Goal: Use online tool/utility: Utilize a website feature to perform a specific function

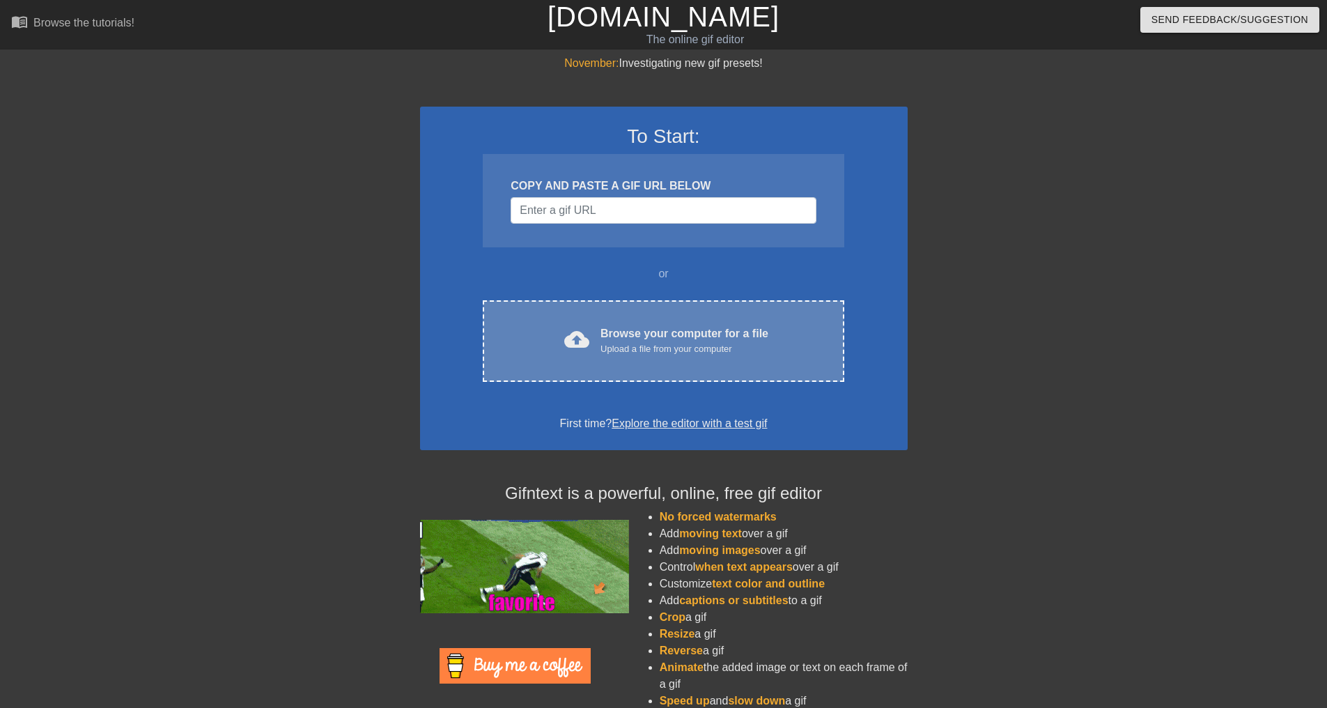
click at [642, 353] on div "Upload a file from your computer" at bounding box center [685, 349] width 168 height 14
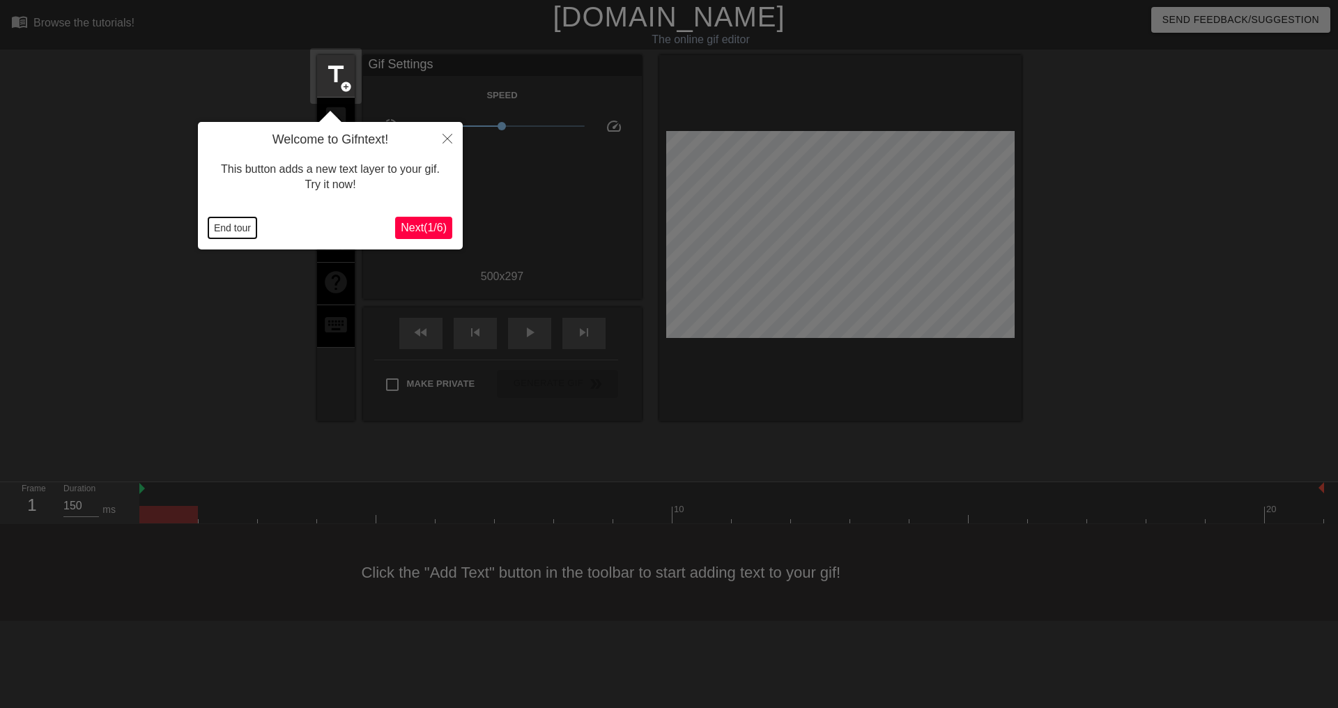
drag, startPoint x: 245, startPoint y: 226, endPoint x: 328, endPoint y: 242, distance: 85.3
click at [245, 226] on button "End tour" at bounding box center [232, 227] width 48 height 21
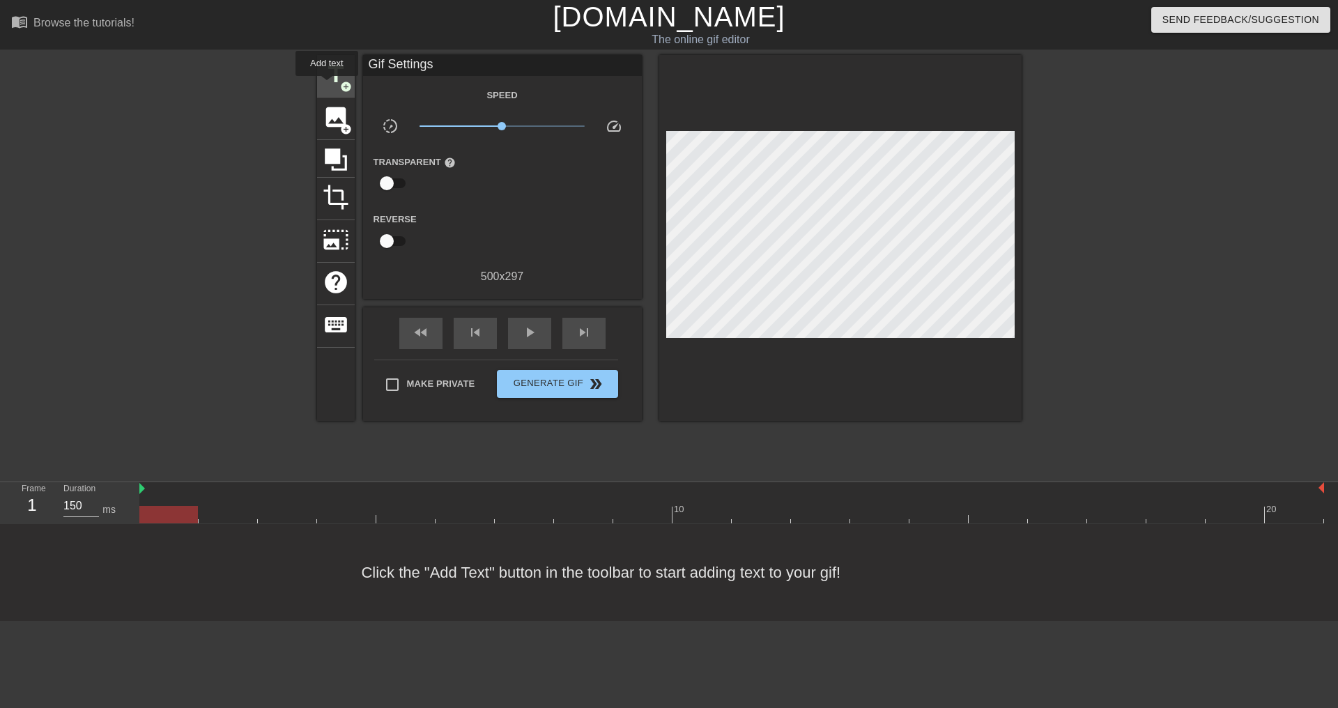
click at [327, 86] on span "title" at bounding box center [336, 74] width 26 height 26
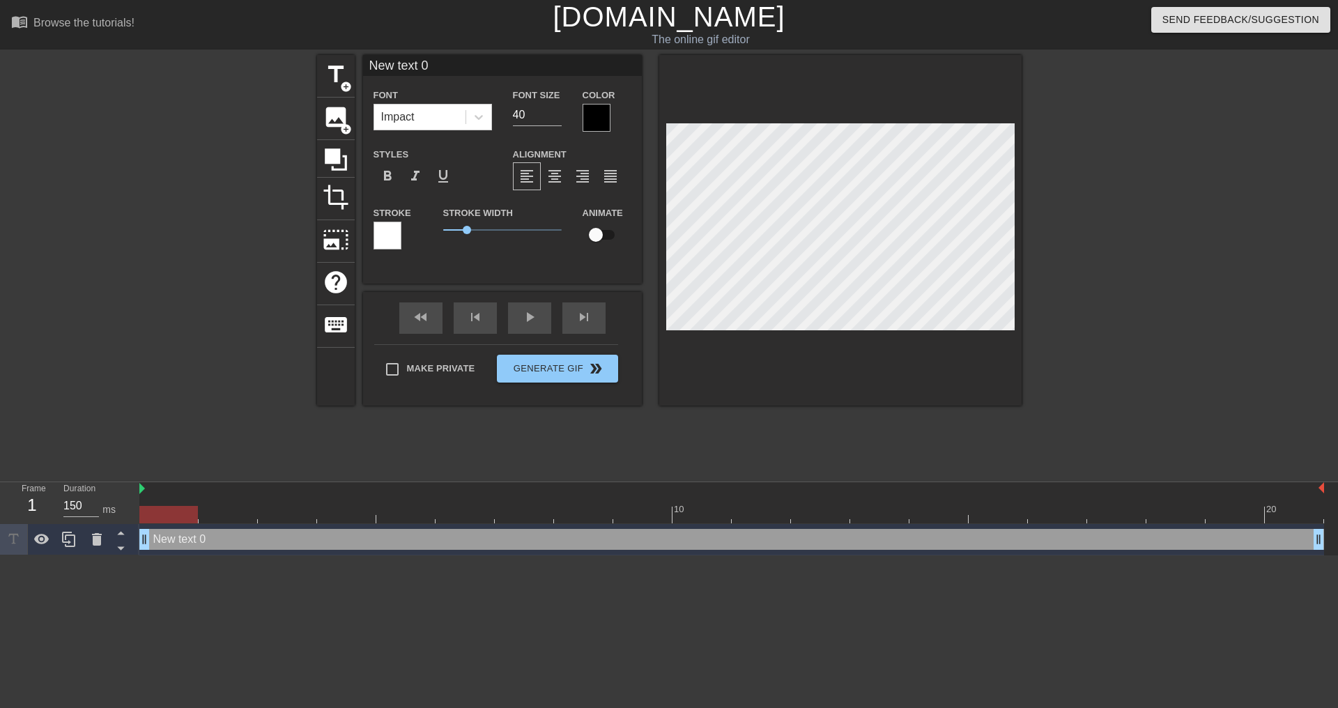
drag, startPoint x: 441, startPoint y: 70, endPoint x: 303, endPoint y: 68, distance: 138.0
click at [303, 68] on div "title add_circle image add_circle crop photo_size_select_large help keyboard Ne…" at bounding box center [669, 264] width 1338 height 418
type input "KHAN"
click at [601, 117] on div at bounding box center [596, 118] width 28 height 28
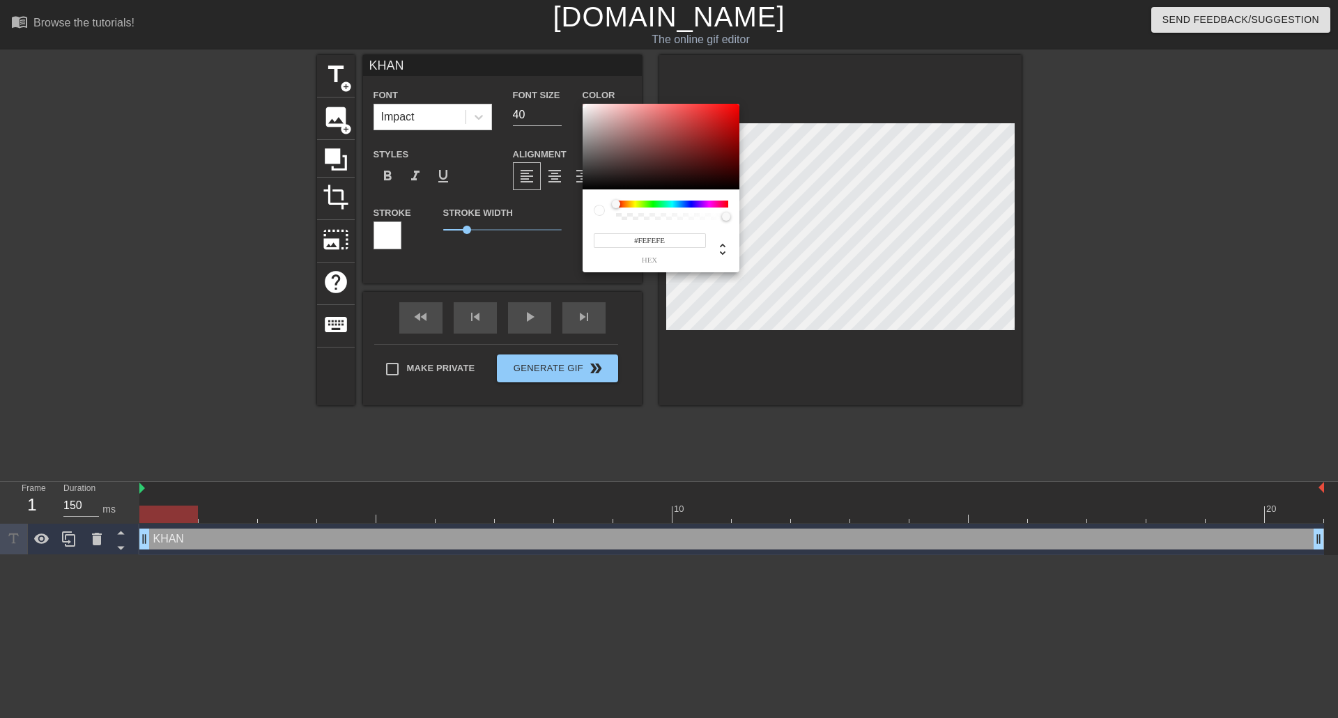
type input "#FFFFFF"
drag, startPoint x: 601, startPoint y: 124, endPoint x: 564, endPoint y: 87, distance: 52.2
click at [564, 87] on div "#FFFFFF hex" at bounding box center [669, 359] width 1338 height 718
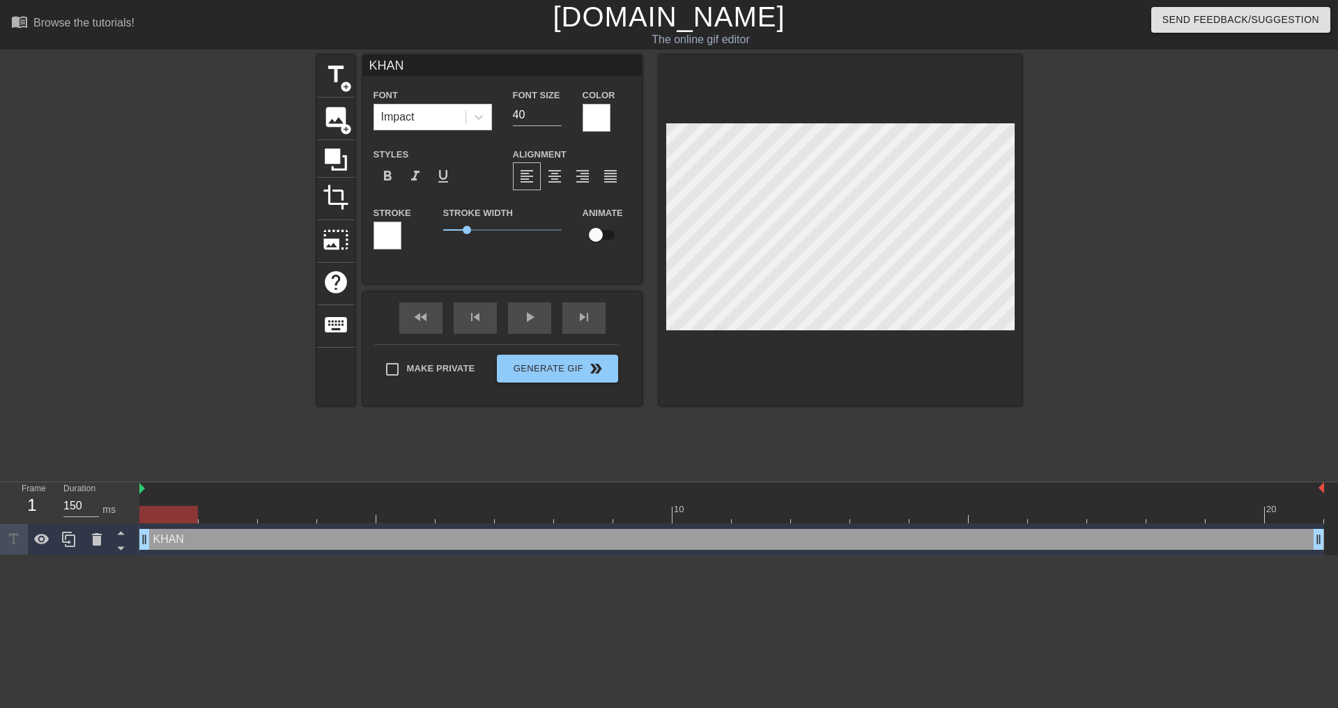
click at [396, 232] on div at bounding box center [387, 236] width 28 height 28
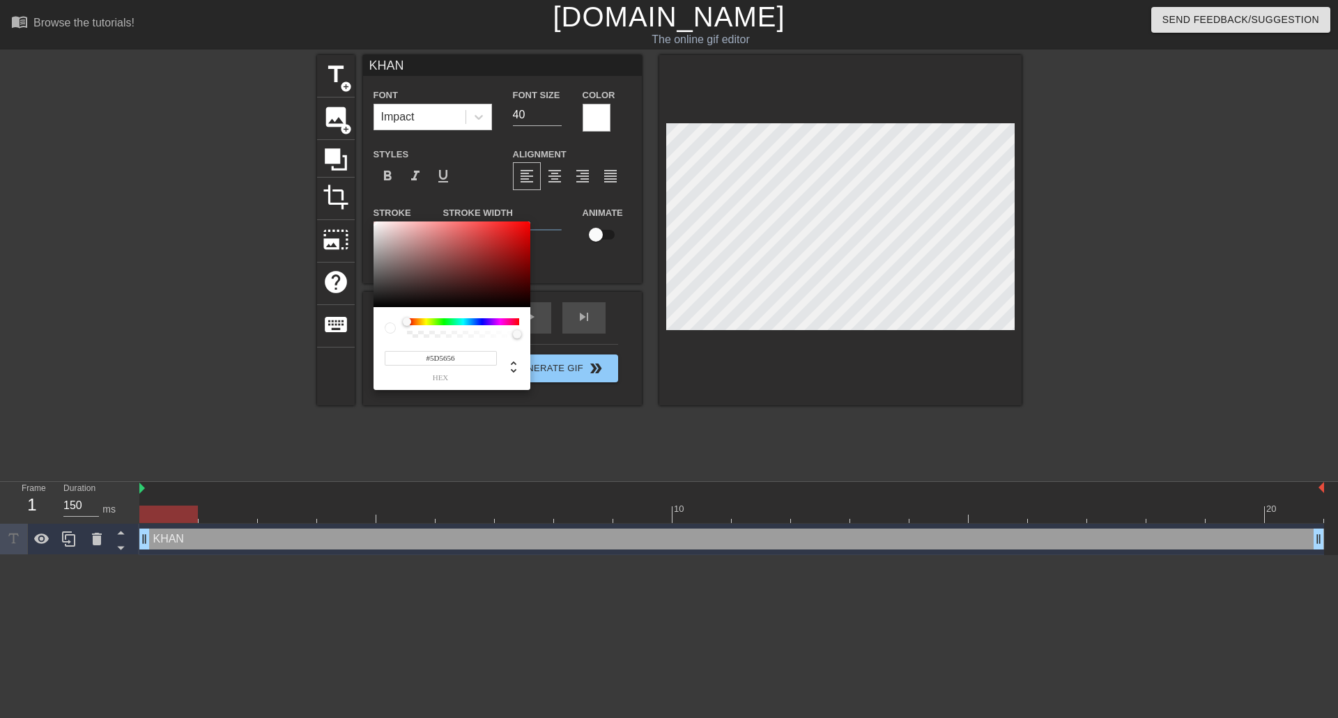
type input "#000000"
drag, startPoint x: 401, startPoint y: 245, endPoint x: 339, endPoint y: 374, distance: 143.7
click at [339, 375] on div "#000000 hex" at bounding box center [669, 359] width 1338 height 718
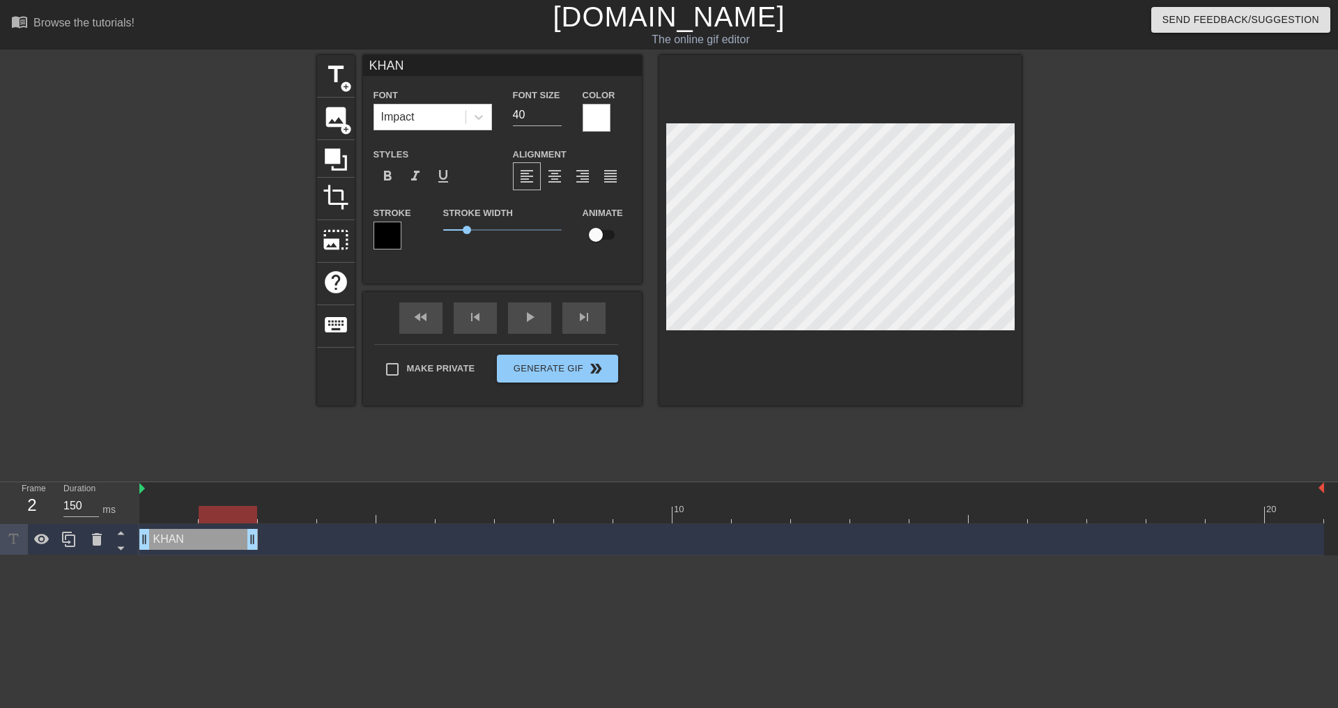
drag, startPoint x: 1315, startPoint y: 540, endPoint x: 198, endPoint y: 536, distance: 1117.5
click at [229, 525] on div "KHAN drag_handle drag_handle" at bounding box center [731, 539] width 1184 height 31
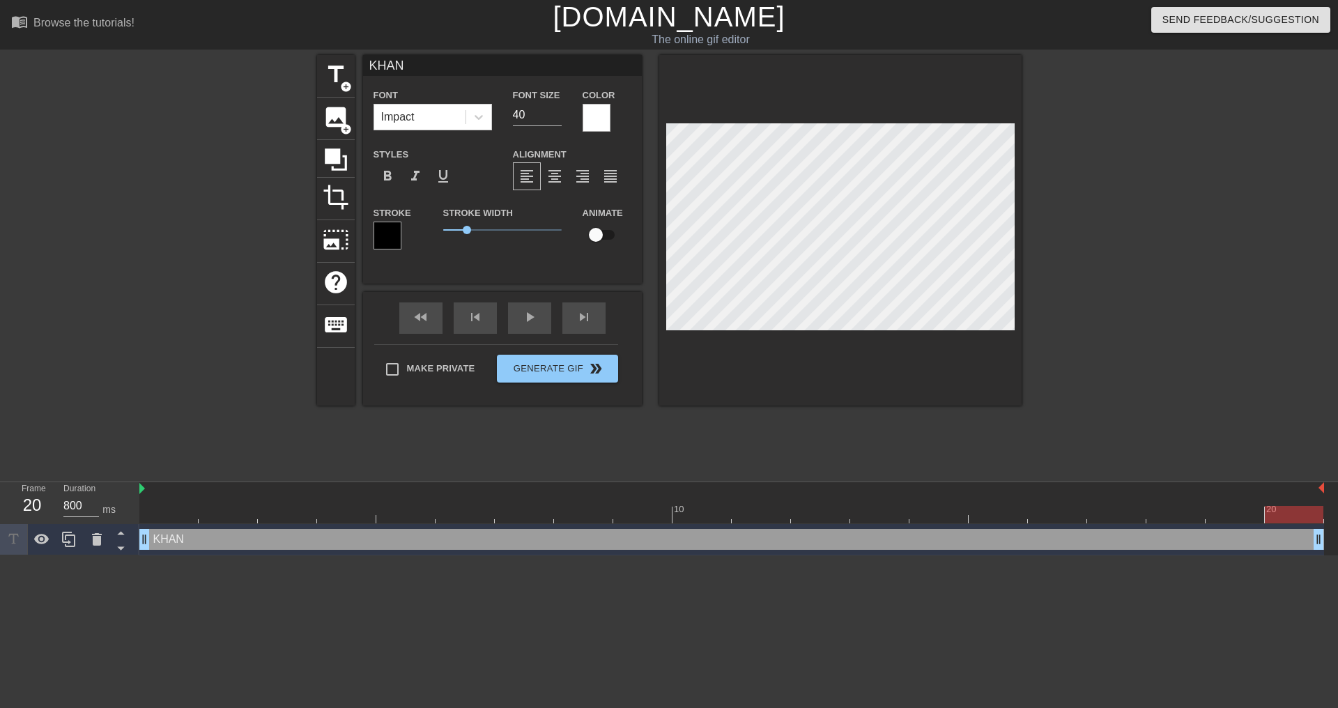
drag, startPoint x: 254, startPoint y: 543, endPoint x: 1308, endPoint y: 527, distance: 1053.5
click at [1308, 527] on div "KHAN drag_handle drag_handle" at bounding box center [731, 539] width 1184 height 31
drag, startPoint x: 1314, startPoint y: 539, endPoint x: 1271, endPoint y: 541, distance: 42.5
click at [1271, 541] on div "KHAN drag_handle drag_handle" at bounding box center [731, 539] width 1184 height 21
drag, startPoint x: 1257, startPoint y: 535, endPoint x: 1219, endPoint y: 534, distance: 38.3
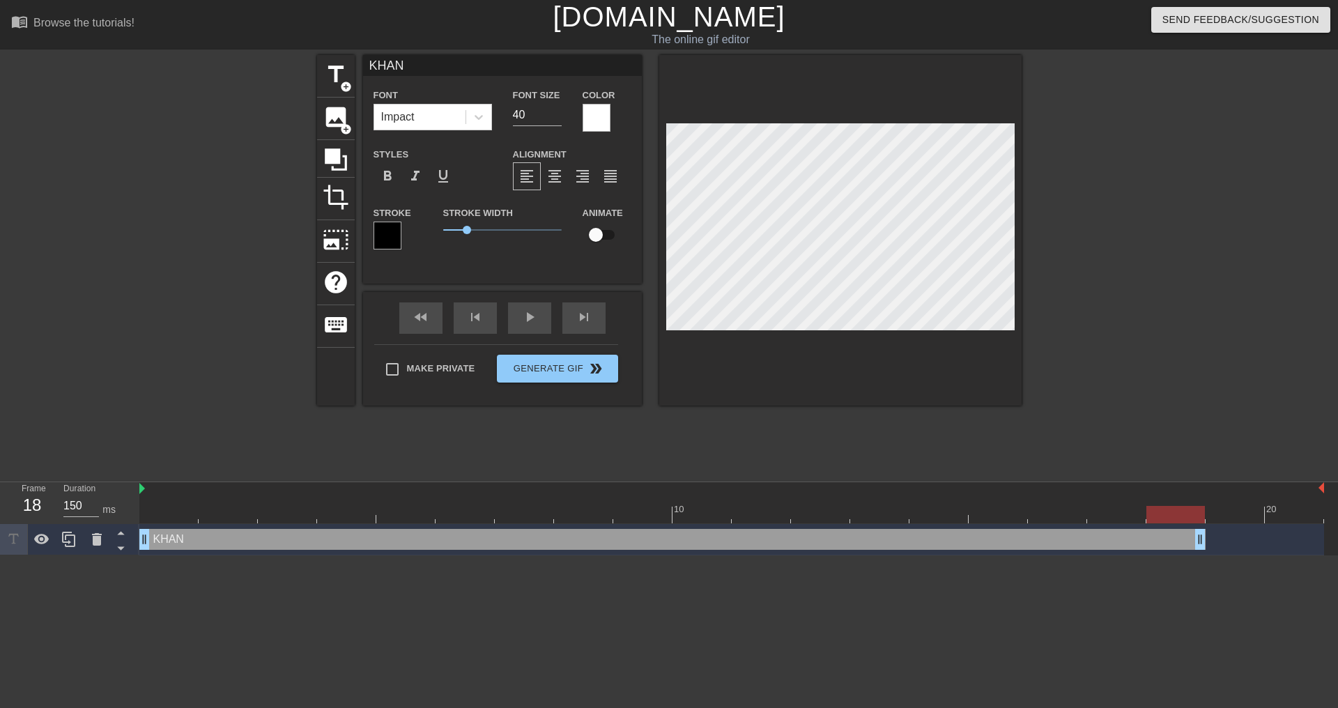
click at [1219, 534] on div "KHAN drag_handle drag_handle" at bounding box center [731, 539] width 1184 height 21
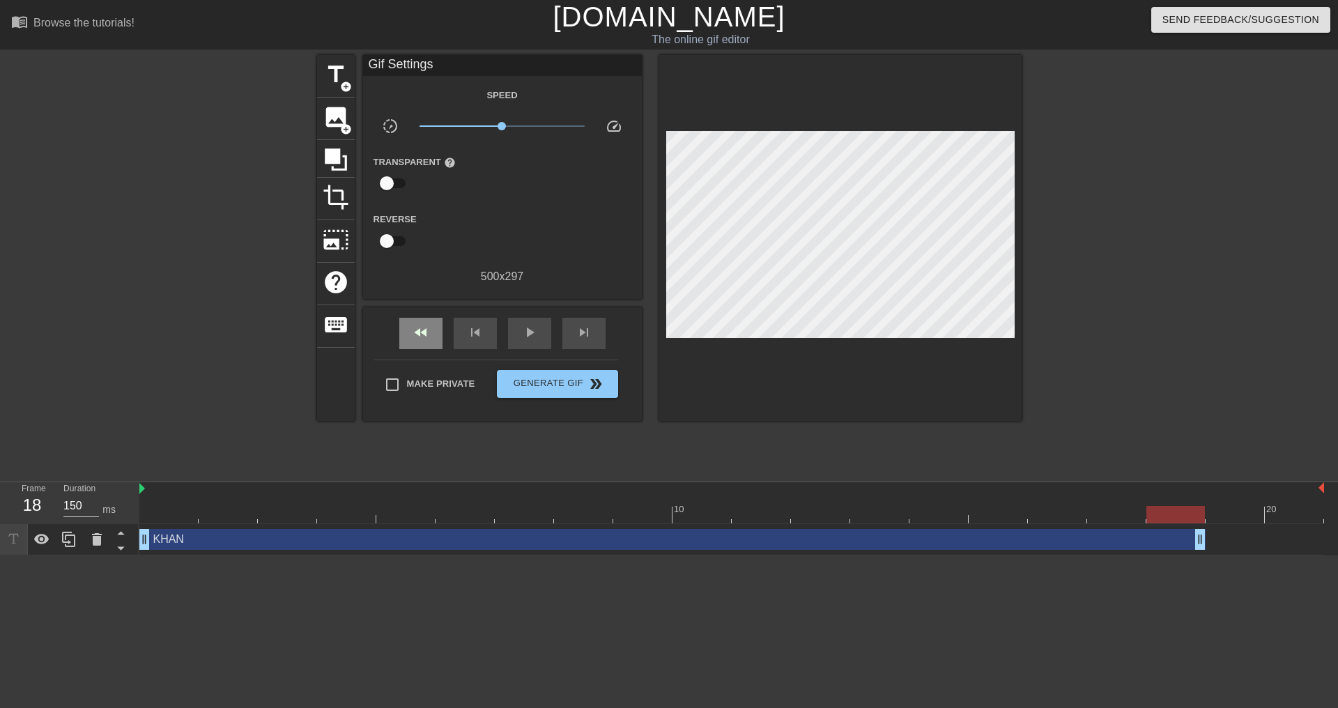
click at [417, 314] on div "fast_rewind skip_previous play_arrow skip_next" at bounding box center [502, 333] width 227 height 52
click at [539, 330] on div "play_arrow" at bounding box center [529, 333] width 43 height 31
click at [337, 75] on span "title" at bounding box center [336, 74] width 26 height 26
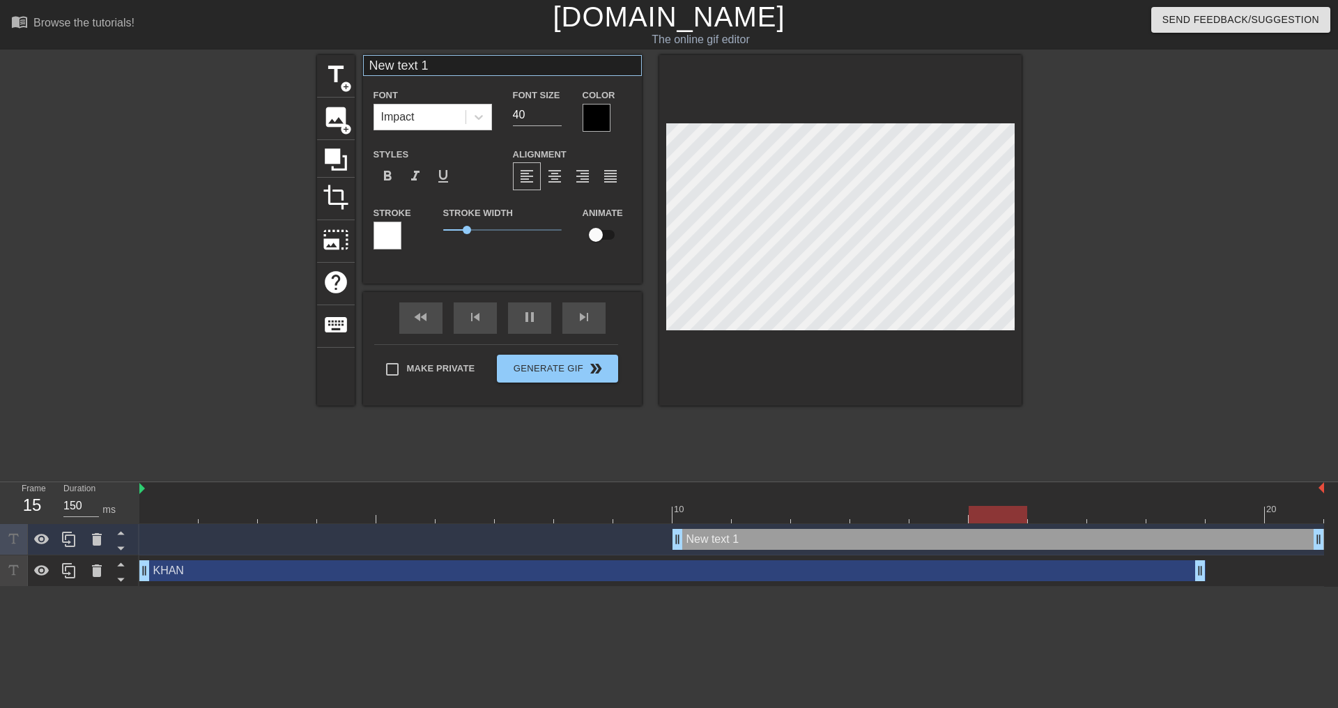
click at [448, 77] on div "New text 1 Font Impact Font Size 40 Color Styles format_bold format_italic form…" at bounding box center [502, 158] width 279 height 207
drag, startPoint x: 445, startPoint y: 75, endPoint x: 329, endPoint y: 68, distance: 116.5
click at [329, 68] on div "title add_circle image add_circle crop photo_size_select_large help keyboard Ne…" at bounding box center [669, 230] width 704 height 350
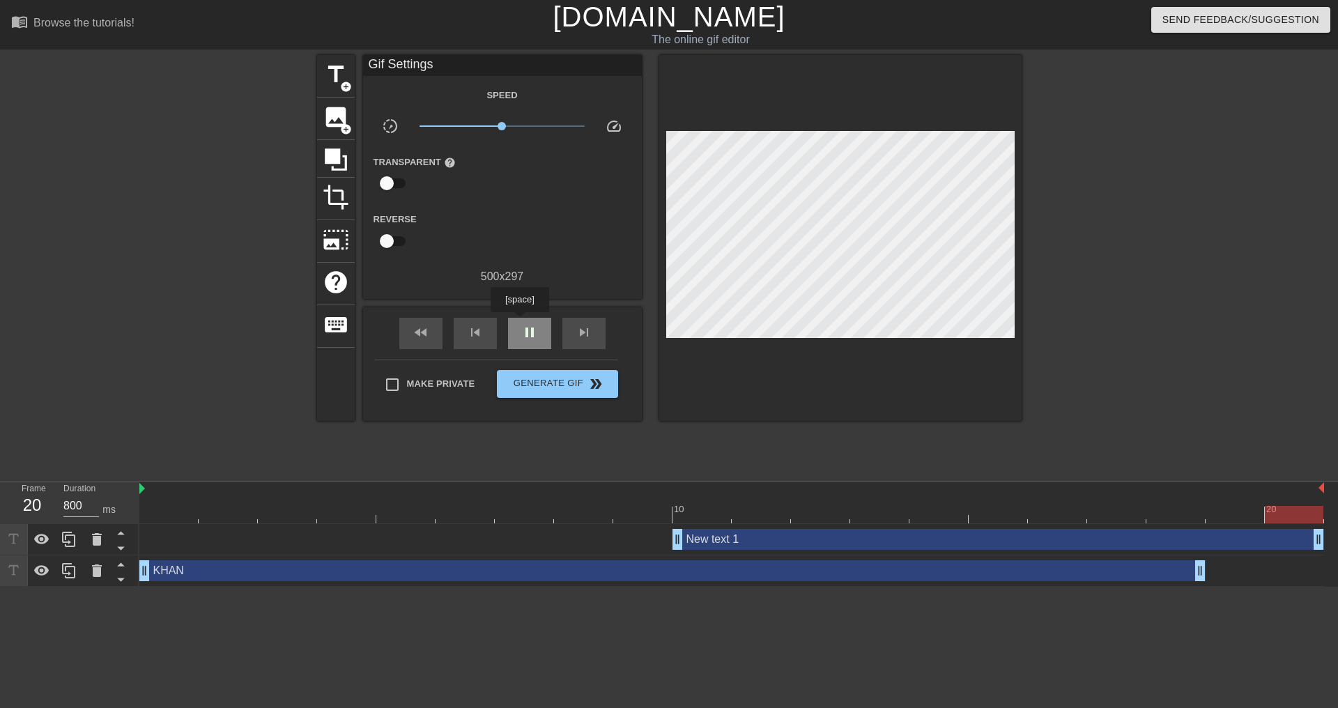
click at [519, 322] on div "pause" at bounding box center [529, 333] width 43 height 31
click at [518, 320] on div "play_arrow" at bounding box center [529, 333] width 43 height 31
type input "150"
click at [529, 331] on span "pause" at bounding box center [529, 332] width 17 height 17
click at [844, 537] on div "New text 1 drag_handle drag_handle" at bounding box center [997, 539] width 651 height 21
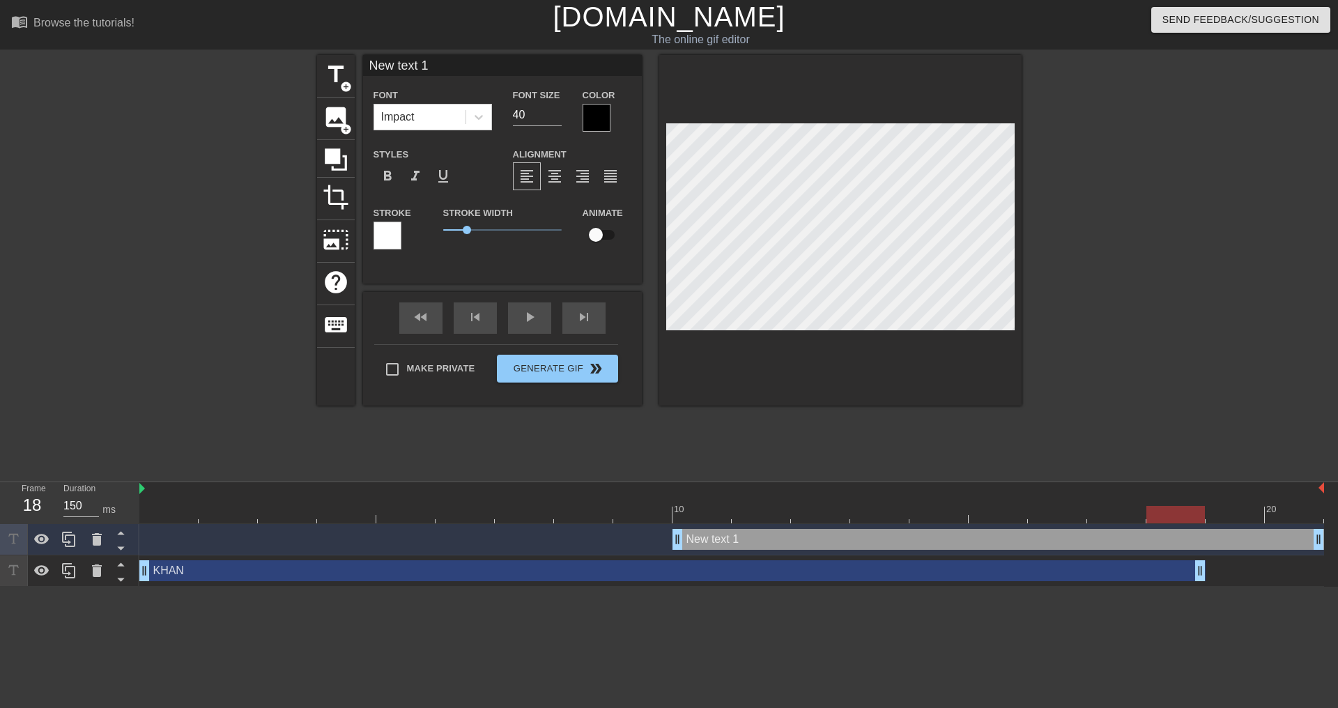
drag, startPoint x: 459, startPoint y: 61, endPoint x: 254, endPoint y: 25, distance: 208.7
click at [254, 25] on div "menu_book Browse the tutorials! [DOMAIN_NAME] The online gif editor Send Feedba…" at bounding box center [669, 293] width 1338 height 587
type input "W"
type input "STABLE VS"
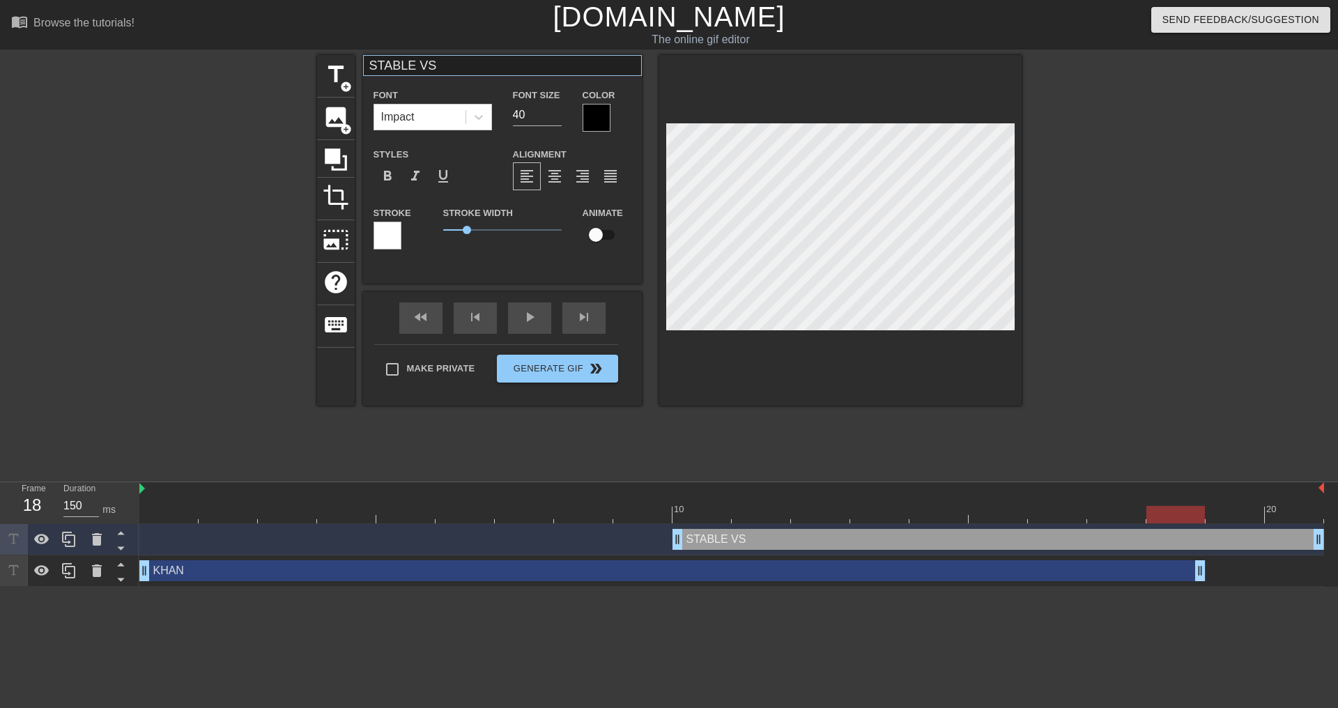
type textarea "STABLE VS"
drag, startPoint x: 447, startPoint y: 63, endPoint x: 321, endPoint y: 56, distance: 126.3
click at [321, 56] on div "title add_circle image add_circle crop photo_size_select_large help keyboard ST…" at bounding box center [669, 230] width 704 height 350
type input "DEV VMS"
click at [588, 116] on div at bounding box center [596, 118] width 28 height 28
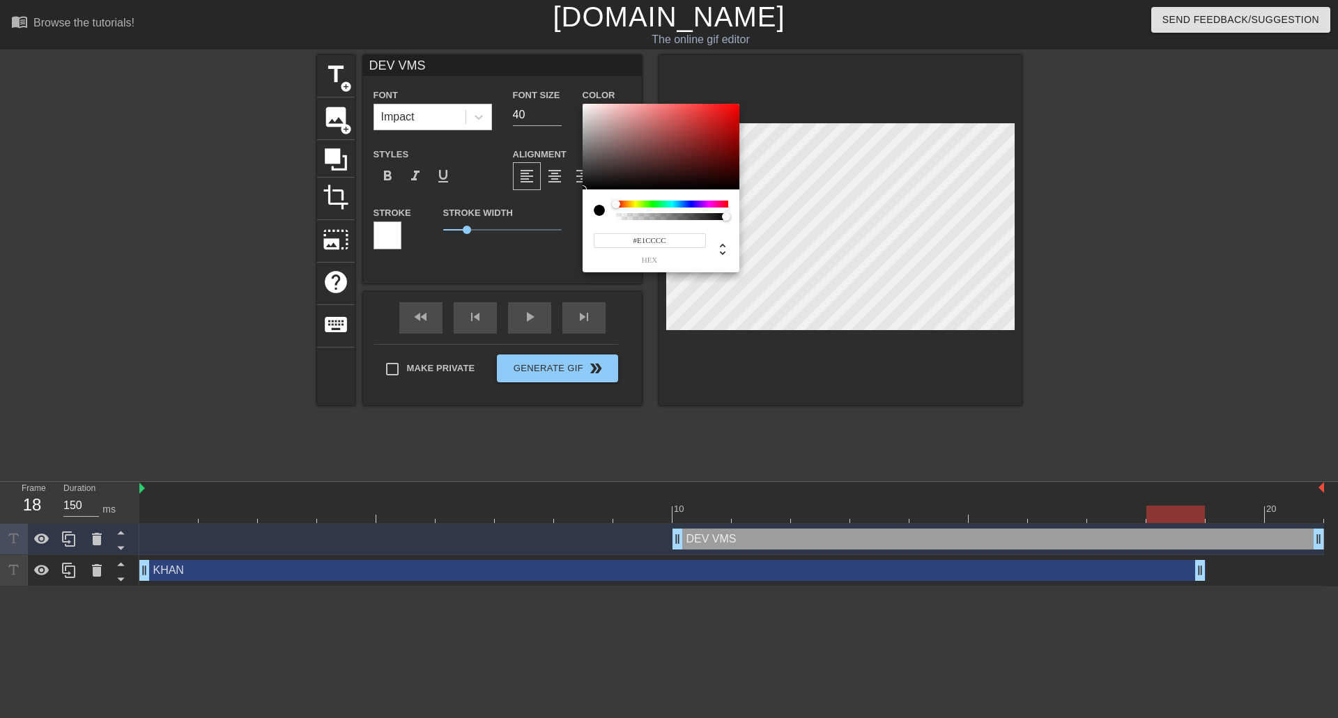
type input "#FFFFFF"
drag, startPoint x: 611, startPoint y: 130, endPoint x: 572, endPoint y: 90, distance: 55.7
click at [572, 90] on div "#FFFFFF hex" at bounding box center [669, 359] width 1338 height 718
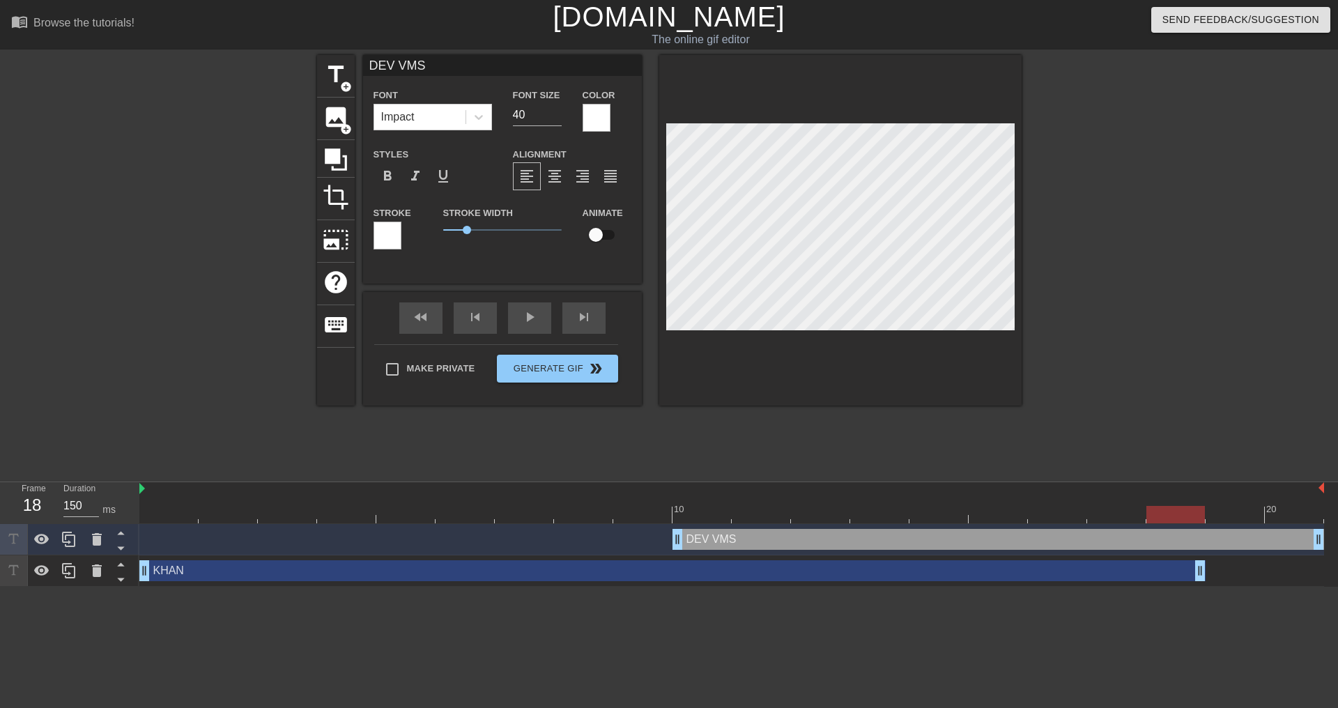
click at [380, 237] on div at bounding box center [387, 236] width 28 height 28
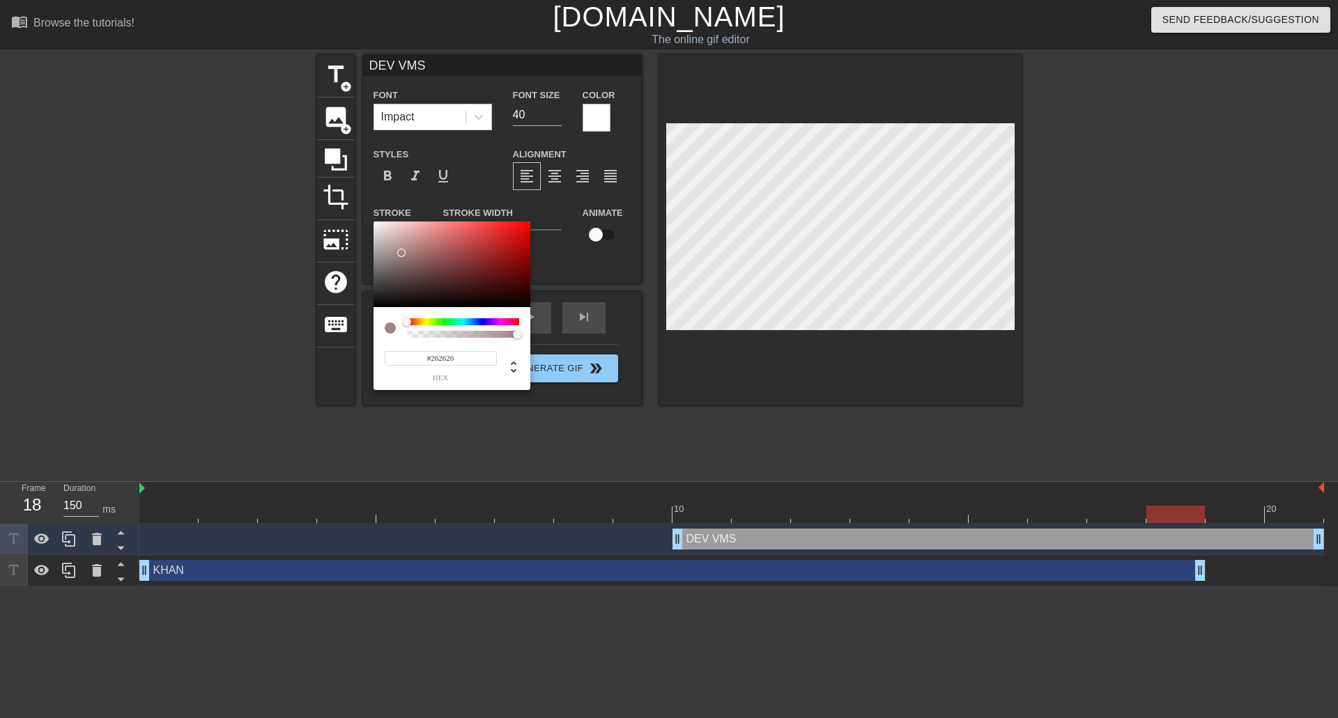
type input "#000000"
drag, startPoint x: 401, startPoint y: 253, endPoint x: 345, endPoint y: 318, distance: 85.9
click at [345, 318] on div "#000000 hex" at bounding box center [669, 359] width 1338 height 718
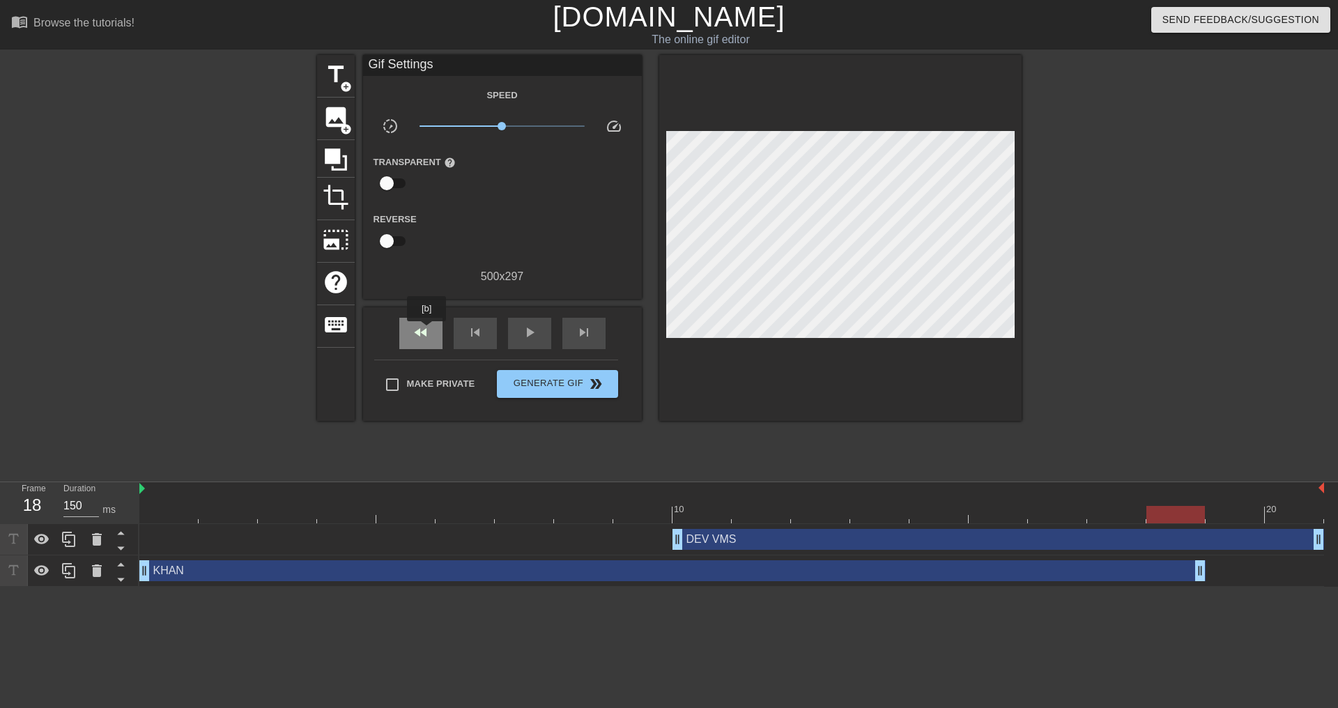
click at [427, 331] on span "fast_rewind" at bounding box center [420, 332] width 17 height 17
click at [526, 342] on div "play_arrow" at bounding box center [529, 333] width 43 height 31
click at [534, 330] on span "pause" at bounding box center [529, 332] width 17 height 17
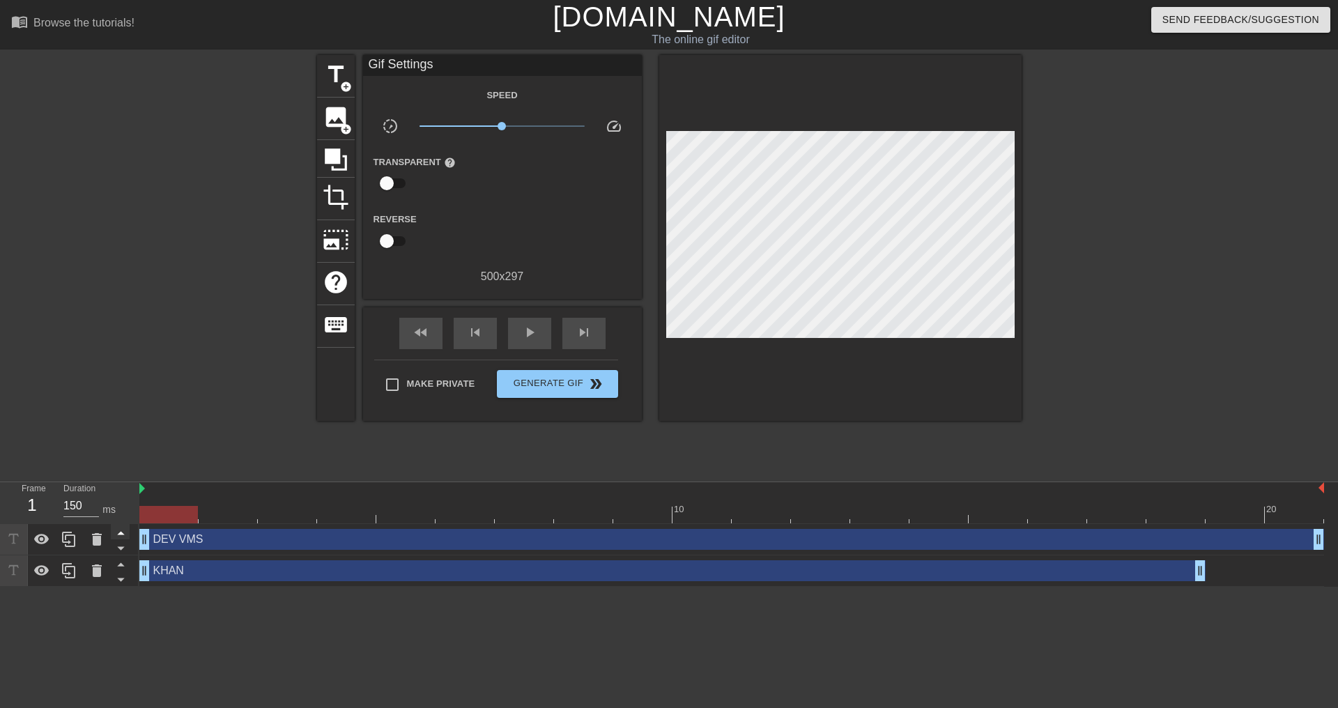
drag, startPoint x: 679, startPoint y: 539, endPoint x: 125, endPoint y: 529, distance: 553.2
click at [125, 529] on div "Frame 1 Duration 150 ms 10 20 DEV VMS drag_handle drag_handle KHAN drag_handle …" at bounding box center [669, 534] width 1338 height 105
click at [419, 325] on span "fast_rewind" at bounding box center [420, 332] width 17 height 17
click at [530, 334] on span "play_arrow" at bounding box center [529, 332] width 17 height 17
type input "800"
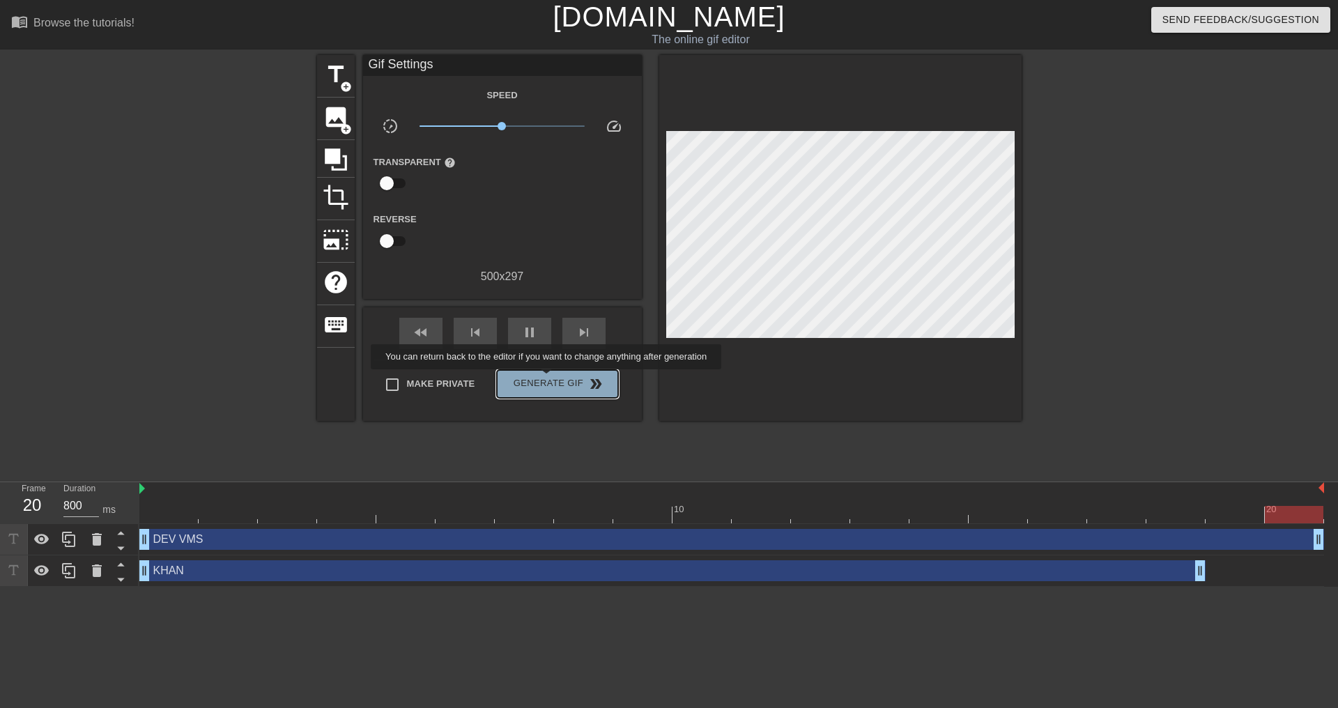
click at [548, 379] on span "Generate Gif double_arrow" at bounding box center [556, 384] width 109 height 17
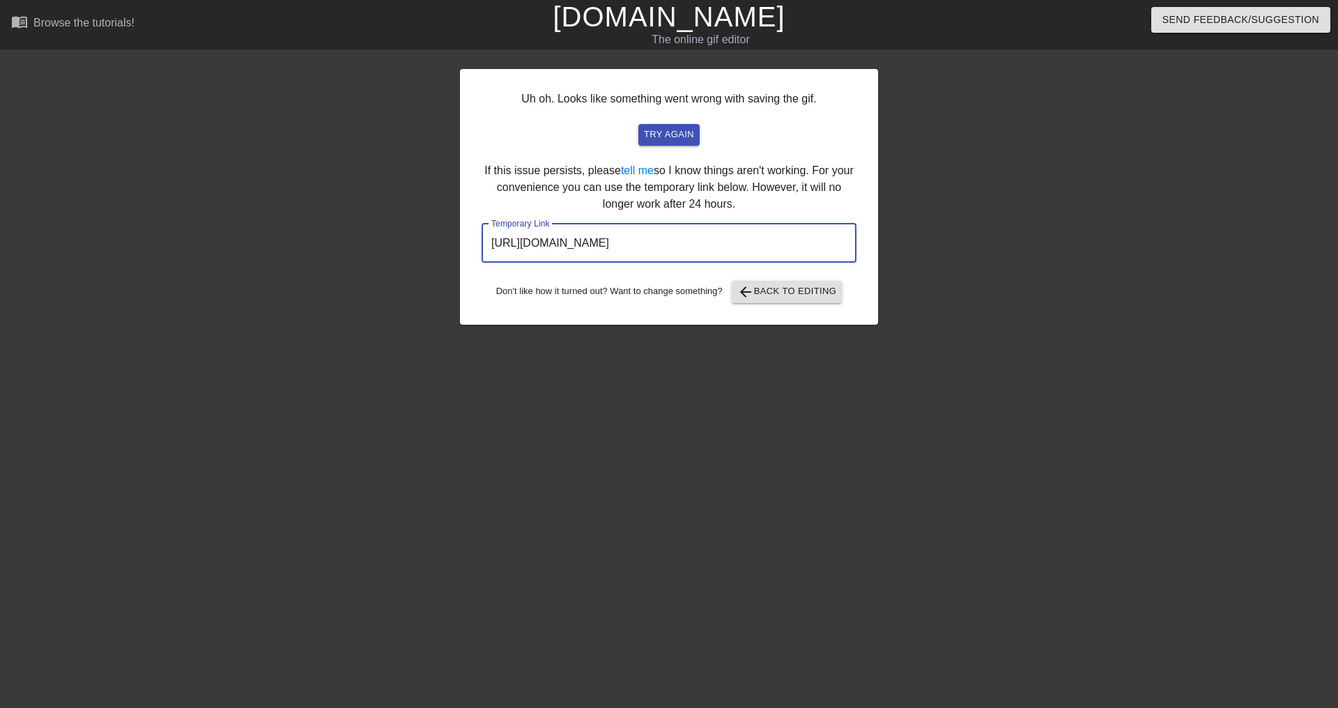
drag, startPoint x: 778, startPoint y: 244, endPoint x: 348, endPoint y: 231, distance: 430.0
click at [348, 231] on div "Uh oh. Looks like something went wrong with saving the gif. try again If this i…" at bounding box center [669, 264] width 1338 height 418
